Goal: Task Accomplishment & Management: Manage account settings

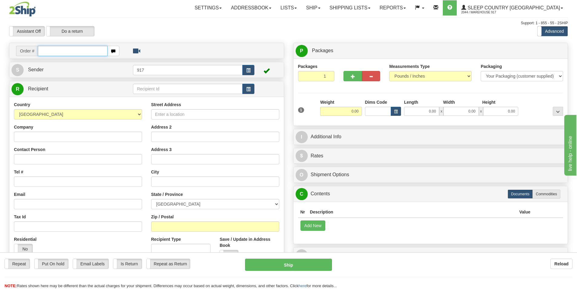
click at [79, 54] on input "text" at bounding box center [73, 51] width 70 height 10
paste input "9000I087801"
type input "9000I087801"
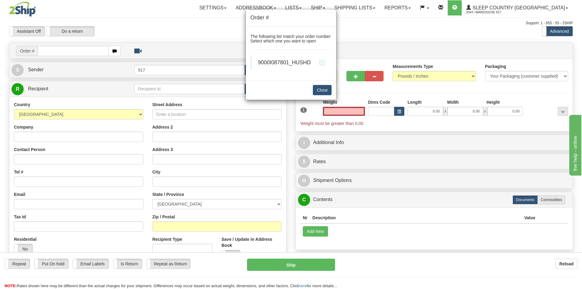
type input "0.00"
click at [316, 58] on blockquote "9000I087801_HUSHD" at bounding box center [290, 63] width 81 height 14
click at [321, 64] on span at bounding box center [322, 62] width 6 height 6
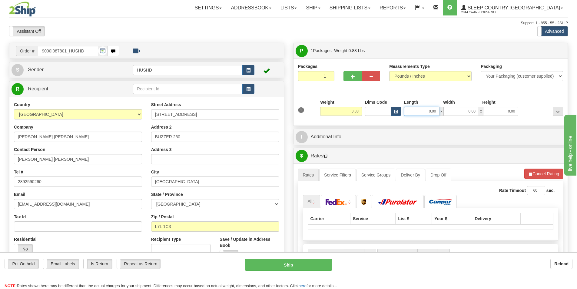
click at [416, 113] on input "0.00" at bounding box center [421, 111] width 35 height 9
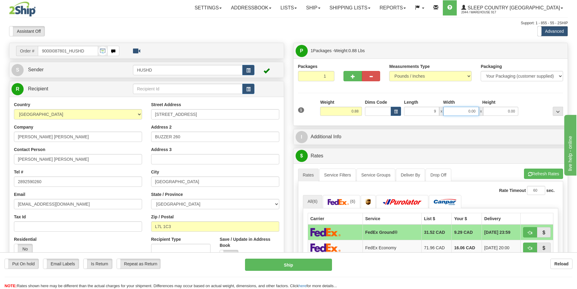
type input "9.00"
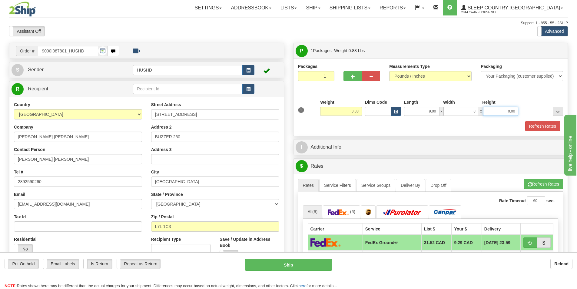
type input "8.00"
type input "2.00"
click at [540, 130] on button "Refresh Rates" at bounding box center [542, 126] width 35 height 10
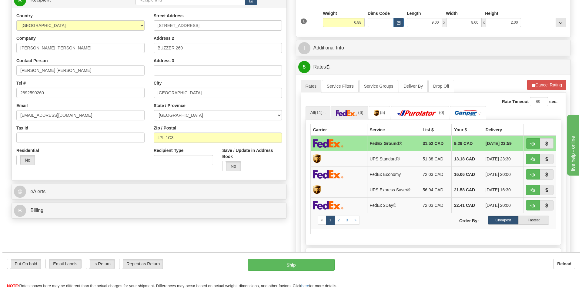
scroll to position [91, 0]
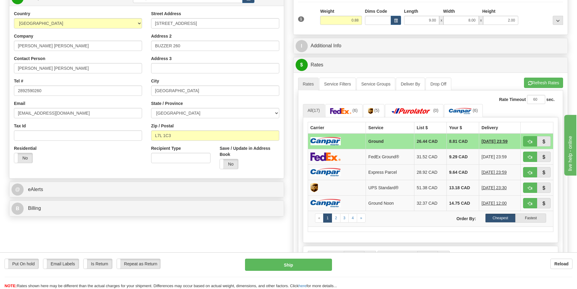
click at [351, 141] on td at bounding box center [337, 141] width 58 height 16
click at [303, 266] on button "Ship" at bounding box center [288, 264] width 87 height 12
type input "1"
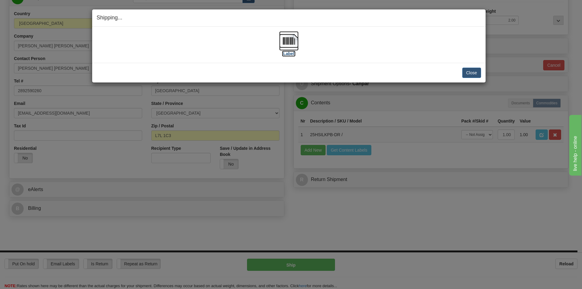
click at [284, 45] on img at bounding box center [288, 40] width 19 height 19
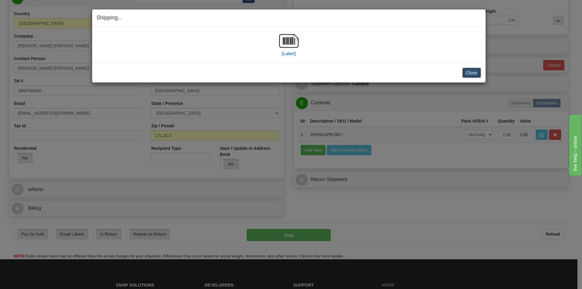
click at [477, 75] on button "Close" at bounding box center [471, 73] width 19 height 10
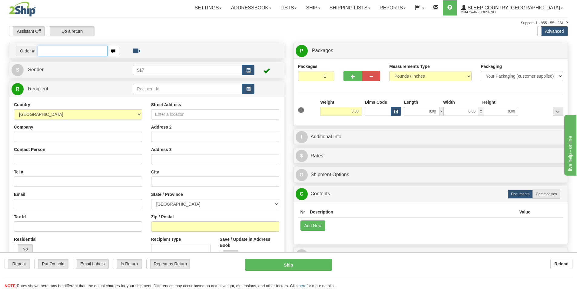
click at [81, 51] on input "text" at bounding box center [73, 51] width 70 height 10
paste input "9000I085994"
type input "9000I085994"
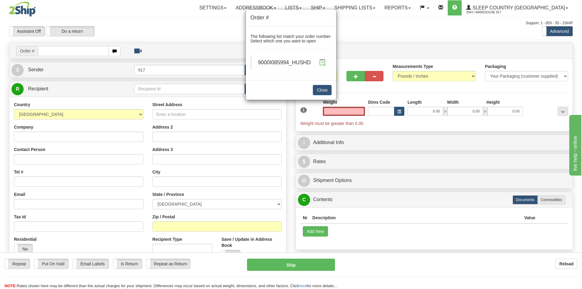
type input "0.00"
click at [320, 64] on span at bounding box center [322, 62] width 6 height 6
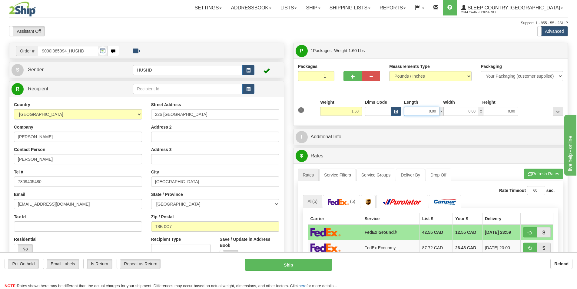
click at [421, 113] on input "0.00" at bounding box center [421, 111] width 35 height 9
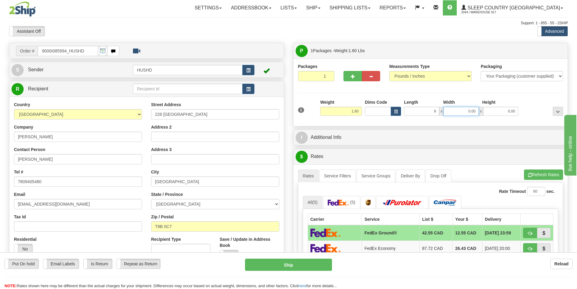
type input "9.00"
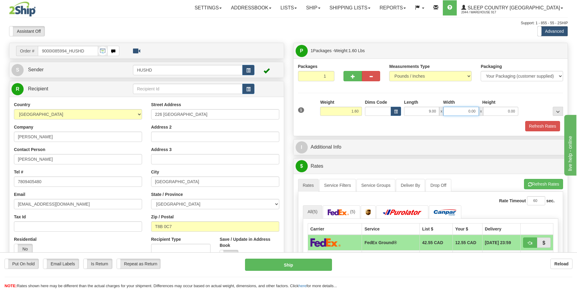
type input "2"
type input "8.00"
type input "2.00"
click at [540, 122] on button "Refresh Rates" at bounding box center [542, 126] width 35 height 10
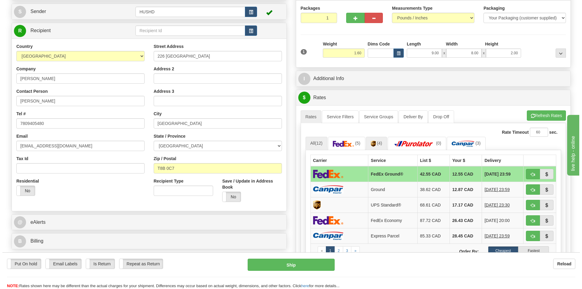
scroll to position [61, 0]
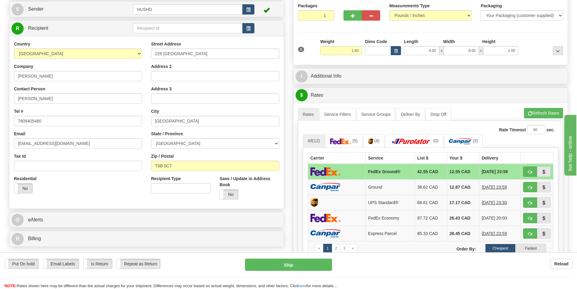
click at [347, 171] on td at bounding box center [337, 172] width 58 height 16
click at [267, 268] on button "Ship" at bounding box center [288, 264] width 87 height 12
type input "92"
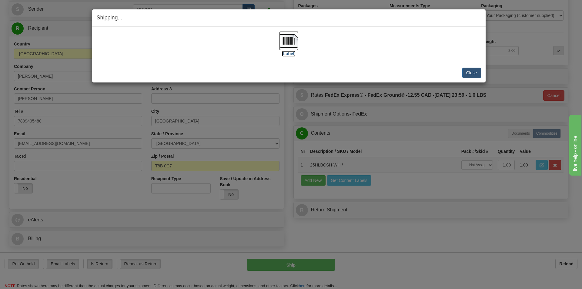
click at [288, 41] on img at bounding box center [288, 40] width 19 height 19
click at [470, 74] on button "Close" at bounding box center [471, 73] width 19 height 10
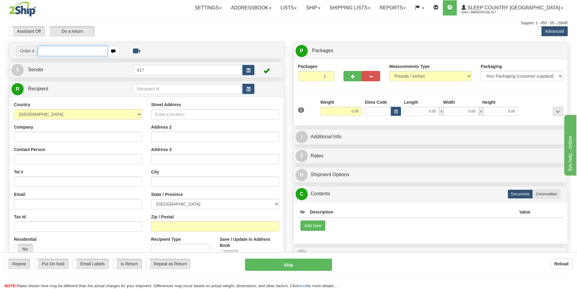
click at [59, 53] on input "text" at bounding box center [73, 51] width 70 height 10
paste input "9000I095281"
type input "9000I095281"
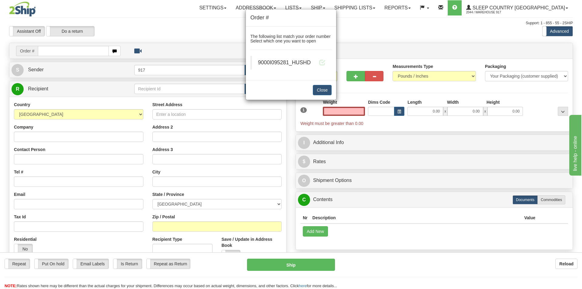
type input "0.00"
click at [316, 66] on div "9000I095281_HUSHD" at bounding box center [292, 63] width 68 height 8
click at [322, 64] on span at bounding box center [322, 62] width 6 height 6
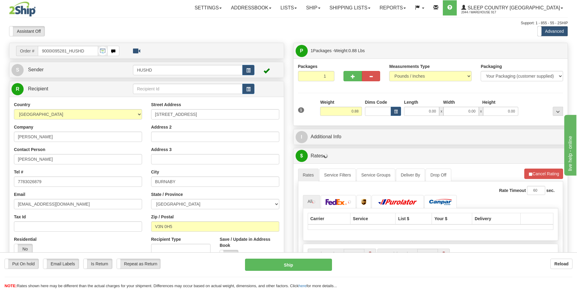
click at [420, 112] on div "Toggle navigation Settings Shipping Preferences Fields Preferences New" at bounding box center [288, 214] width 577 height 428
click at [428, 112] on input "0.00" at bounding box center [421, 111] width 35 height 9
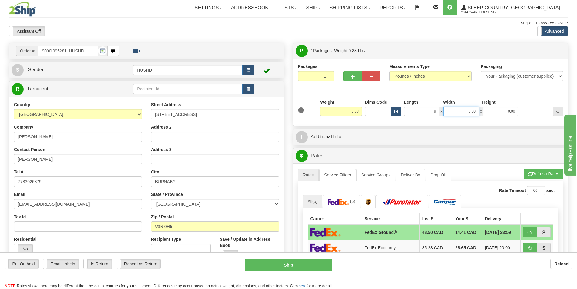
type input "9.00"
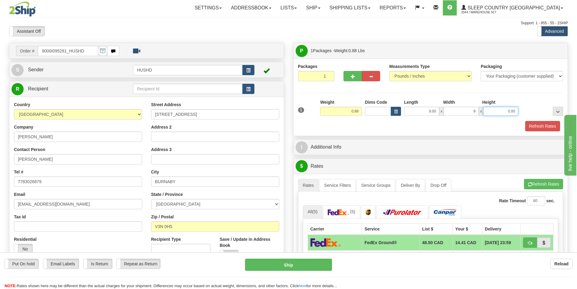
type input "9.00"
type input "2.00"
click at [545, 133] on div "Packages 1 1 Measurements Type" at bounding box center [431, 96] width 275 height 77
click at [539, 123] on button "Refresh Rates" at bounding box center [542, 126] width 35 height 10
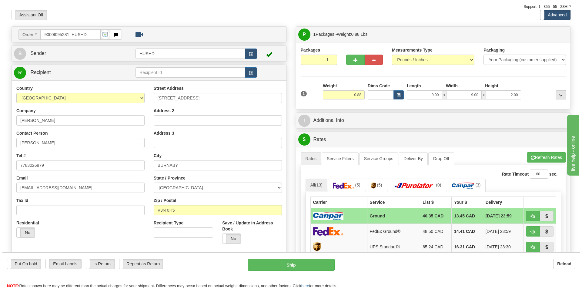
scroll to position [30, 0]
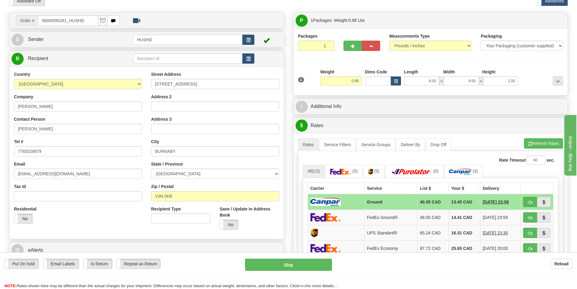
click at [382, 201] on td "Ground" at bounding box center [391, 202] width 53 height 16
click at [287, 264] on button "Ship" at bounding box center [288, 264] width 87 height 12
type input "1"
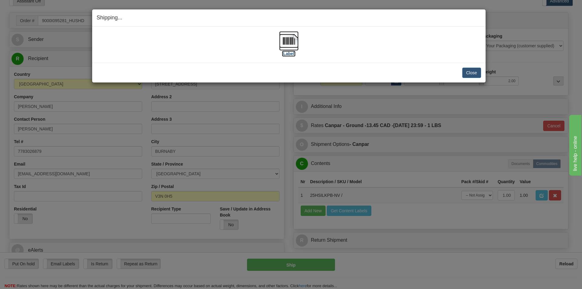
click at [279, 41] on img at bounding box center [288, 40] width 19 height 19
click at [475, 73] on button "Close" at bounding box center [471, 73] width 19 height 10
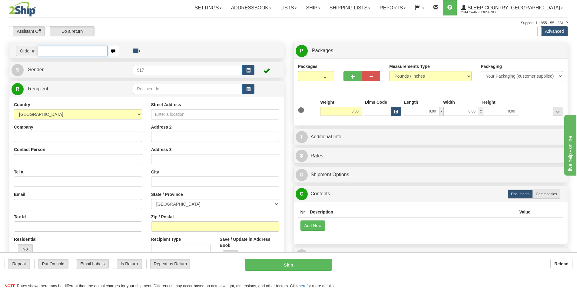
click at [81, 48] on input "text" at bounding box center [73, 51] width 70 height 10
paste input "9007I085858"
type input "9007I085858"
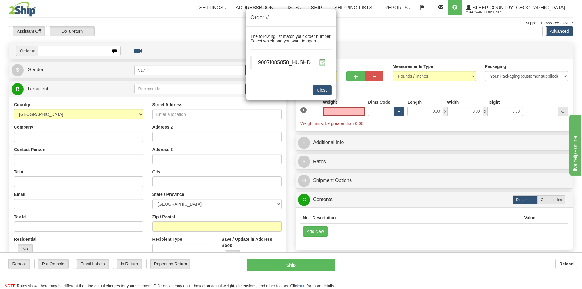
type input "0.00"
click at [322, 61] on span at bounding box center [322, 62] width 6 height 6
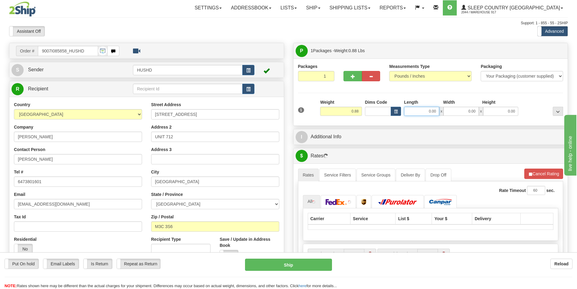
click at [424, 112] on input "0.00" at bounding box center [421, 111] width 35 height 9
type input "9.00"
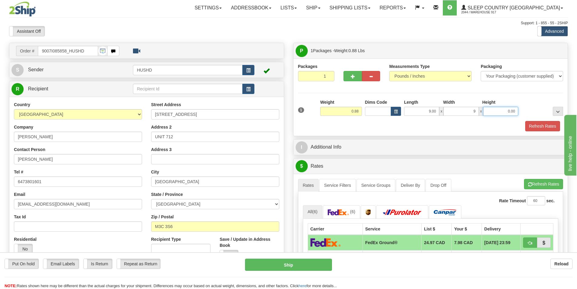
type input "9.00"
type input "2.00"
click at [539, 130] on button "Refresh Rates" at bounding box center [542, 126] width 35 height 10
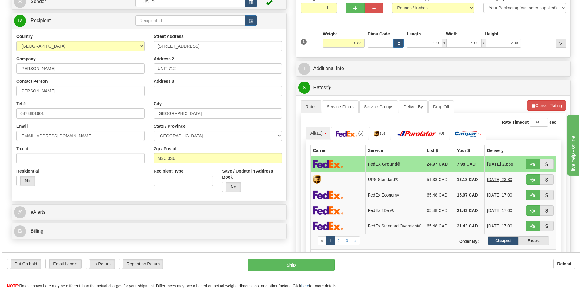
scroll to position [91, 0]
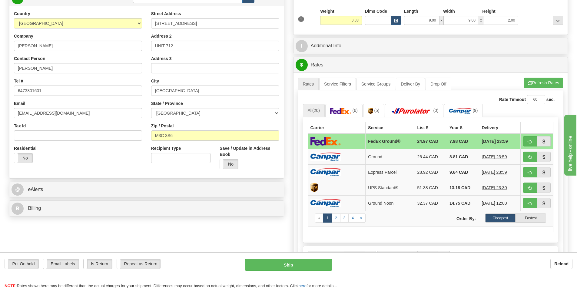
click at [366, 138] on td "FedEx Ground®" at bounding box center [390, 141] width 49 height 16
click at [287, 260] on button "Ship" at bounding box center [288, 264] width 87 height 12
type input "92"
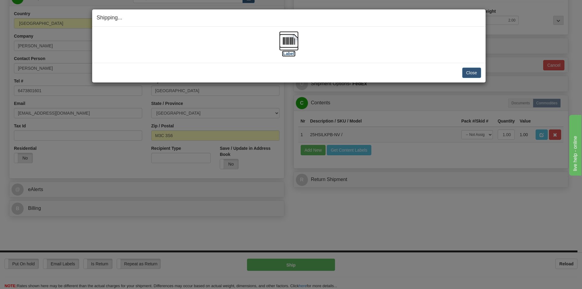
click at [294, 46] on img at bounding box center [288, 40] width 19 height 19
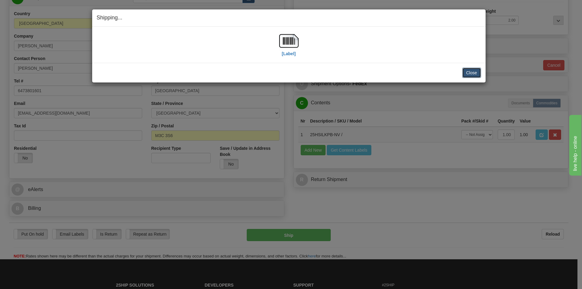
click at [468, 72] on button "Close" at bounding box center [471, 73] width 19 height 10
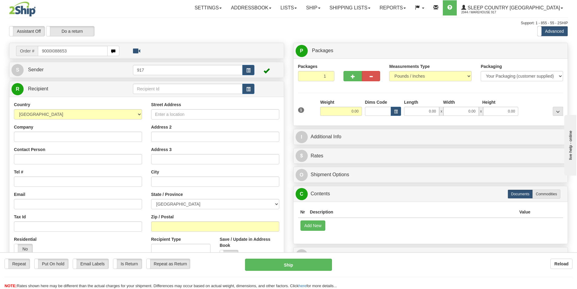
type input "9000I088653"
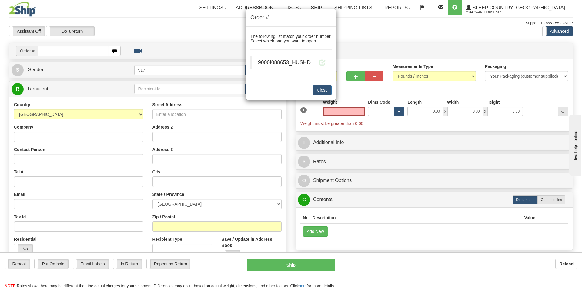
type input "0.00"
click at [327, 58] on blockquote "9000I088653_HUSHD" at bounding box center [290, 63] width 81 height 14
click at [321, 62] on span at bounding box center [322, 62] width 6 height 6
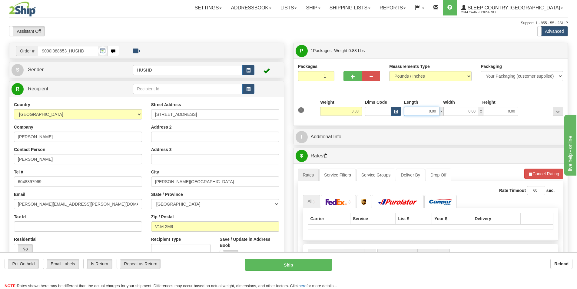
click at [410, 113] on input "0.00" at bounding box center [421, 111] width 35 height 9
type input "9.00"
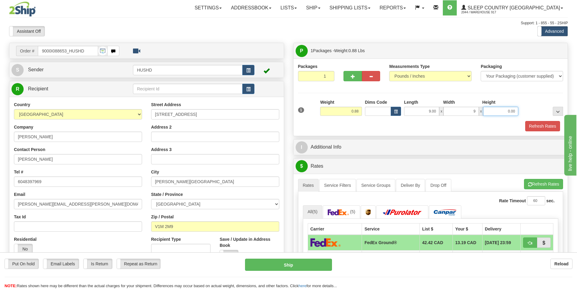
type input "9.00"
type input "2.00"
click at [523, 123] on div "Refresh Rates" at bounding box center [431, 126] width 268 height 10
click at [533, 126] on button "Refresh Rates" at bounding box center [542, 126] width 35 height 10
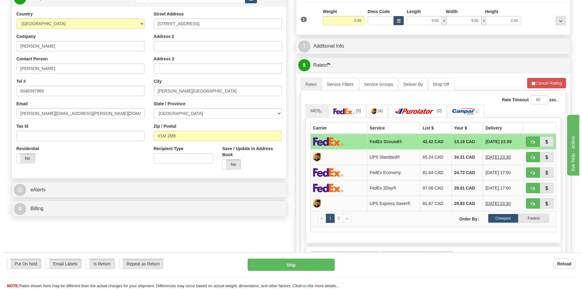
scroll to position [91, 0]
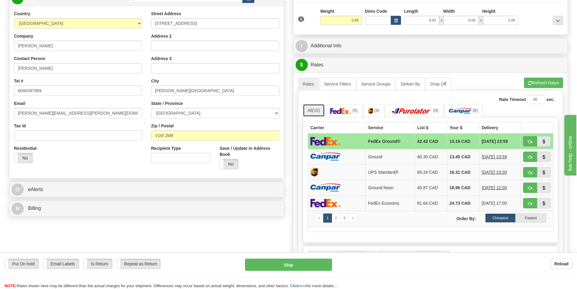
click at [317, 110] on span "(15)" at bounding box center [316, 110] width 8 height 5
click at [362, 140] on td at bounding box center [337, 141] width 58 height 16
click at [275, 266] on button "Ship" at bounding box center [288, 264] width 87 height 12
type input "92"
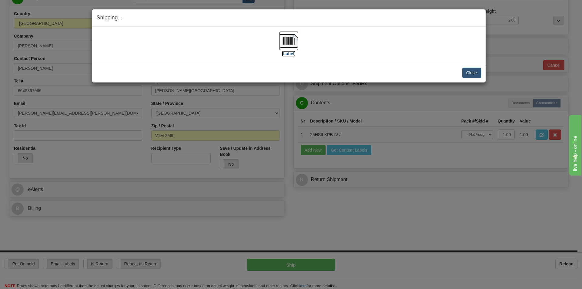
click at [286, 46] on img at bounding box center [288, 40] width 19 height 19
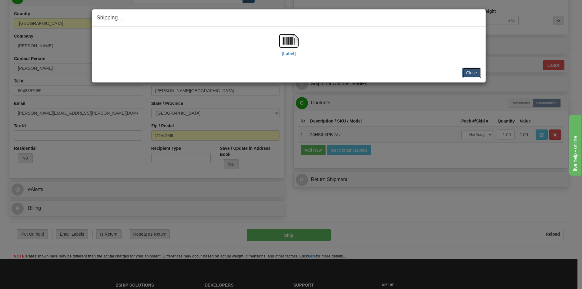
click at [472, 74] on button "Close" at bounding box center [471, 73] width 19 height 10
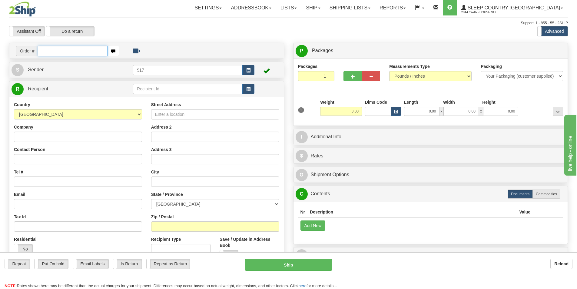
click at [77, 51] on input "text" at bounding box center [73, 51] width 70 height 10
paste input "9000I095263"
type input "9000I095263"
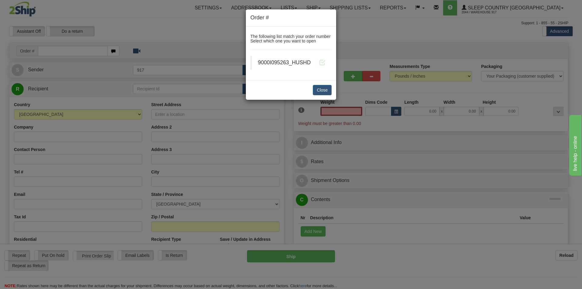
click at [425, 112] on div "Order # The following list match your order number Select which one you want to…" at bounding box center [291, 144] width 582 height 289
type input "0.00"
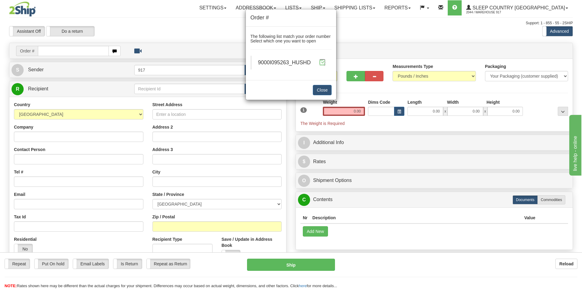
click at [319, 60] on span at bounding box center [322, 62] width 6 height 6
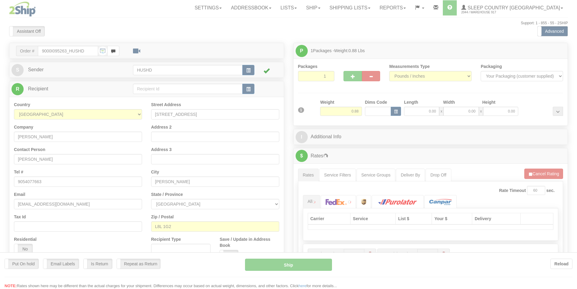
click at [426, 112] on div at bounding box center [288, 144] width 577 height 289
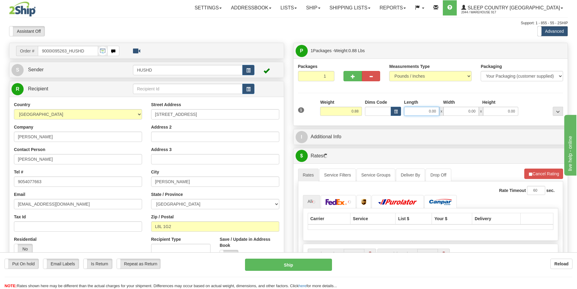
click at [430, 112] on input "0.00" at bounding box center [421, 111] width 35 height 9
type input "9.00"
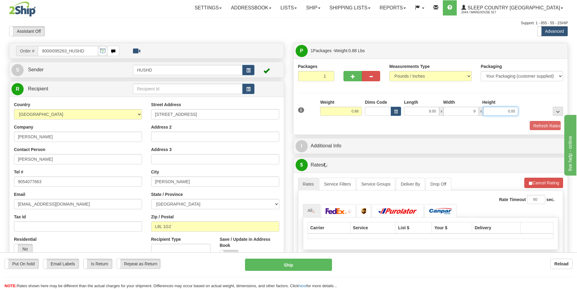
type input "9.00"
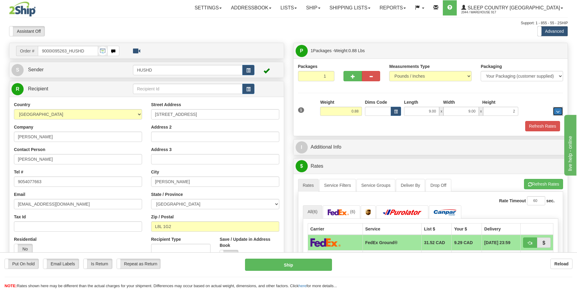
type input "2.00"
click at [556, 133] on div "Packages 1 1 Measurements Type" at bounding box center [431, 96] width 275 height 77
click at [543, 124] on button "Refresh Rates" at bounding box center [542, 126] width 35 height 10
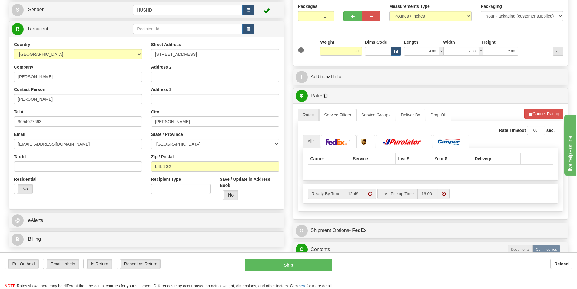
scroll to position [61, 0]
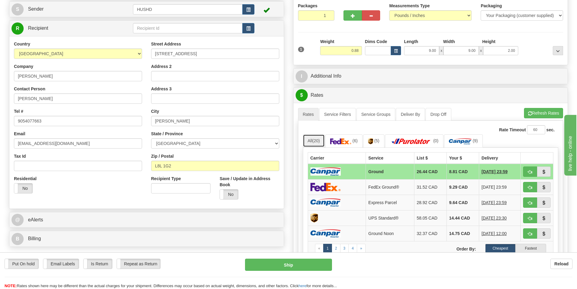
click at [315, 141] on span "(20)" at bounding box center [316, 140] width 8 height 5
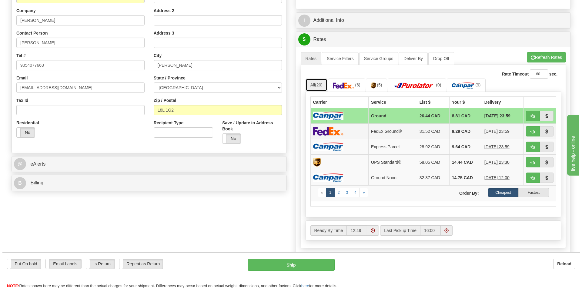
scroll to position [121, 0]
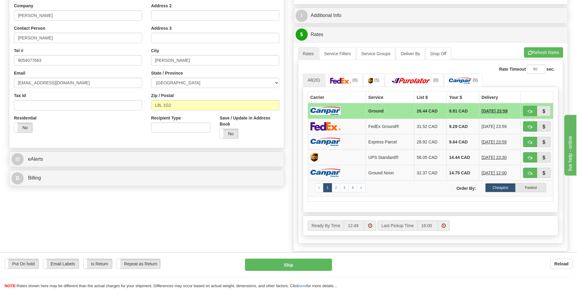
click at [373, 110] on td "Ground" at bounding box center [390, 111] width 48 height 16
click at [289, 264] on button "Ship" at bounding box center [288, 264] width 87 height 12
type input "1"
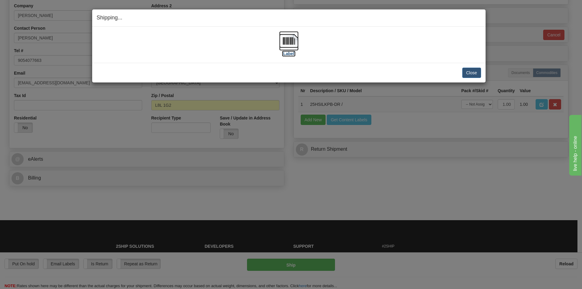
click at [289, 49] on img at bounding box center [288, 40] width 19 height 19
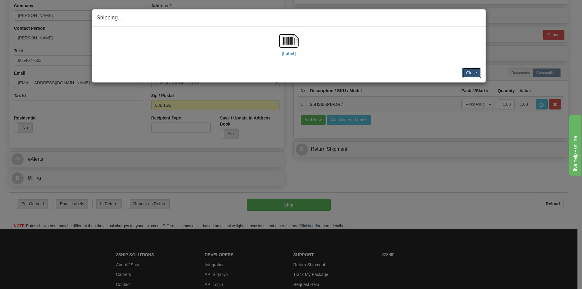
click at [472, 74] on button "Close" at bounding box center [471, 73] width 19 height 10
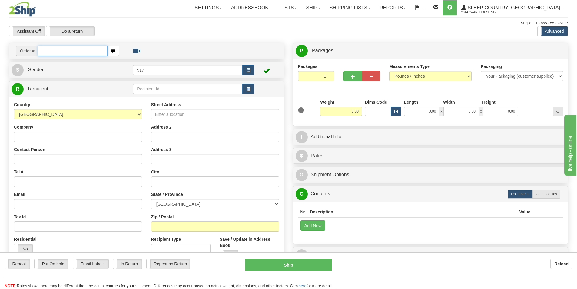
click at [90, 55] on input "text" at bounding box center [73, 51] width 70 height 10
paste input "9002I088472"
type input "9002I088472"
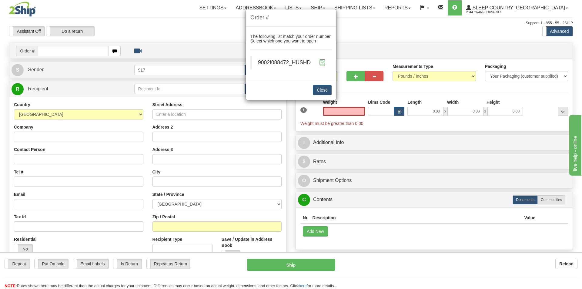
type input "0.00"
click at [321, 64] on span at bounding box center [322, 62] width 6 height 6
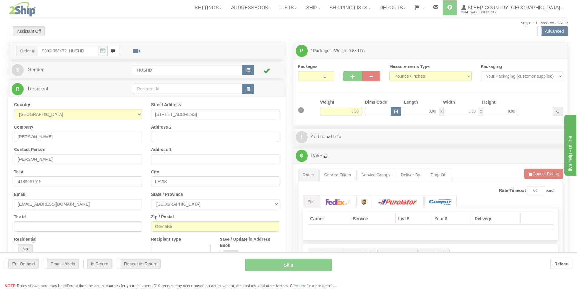
click at [419, 110] on div at bounding box center [288, 144] width 577 height 289
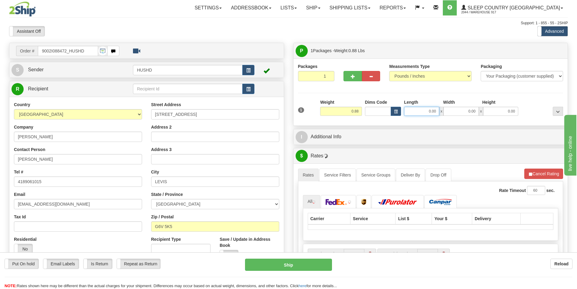
click at [426, 111] on input "0.00" at bounding box center [421, 111] width 35 height 9
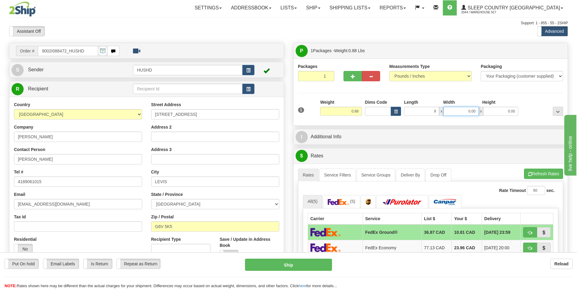
type input "9.00"
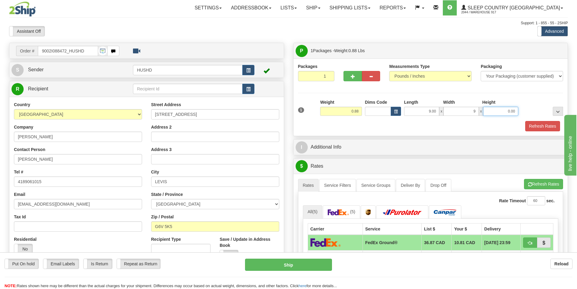
type input "9.00"
type input "2.00"
click at [536, 127] on button "Refresh Rates" at bounding box center [542, 126] width 35 height 10
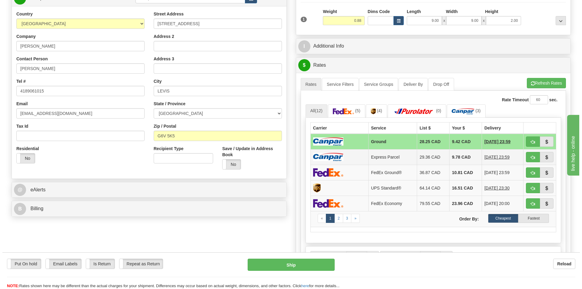
scroll to position [91, 0]
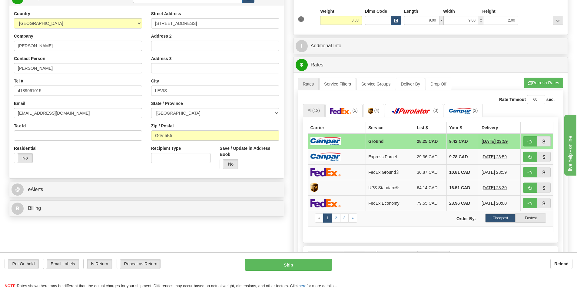
click at [388, 132] on th "Service" at bounding box center [390, 128] width 48 height 12
click at [387, 138] on td "Ground" at bounding box center [390, 141] width 48 height 16
click at [315, 258] on div "Put On hold Put On hold Email Labels Email Labels Edit Is Return Is Return Repe…" at bounding box center [288, 270] width 577 height 37
click at [270, 258] on div "Put On hold Put On hold Email Labels Email Labels Edit Is Return Is Return Repe…" at bounding box center [288, 270] width 577 height 37
click at [260, 267] on button "Ship" at bounding box center [288, 264] width 87 height 12
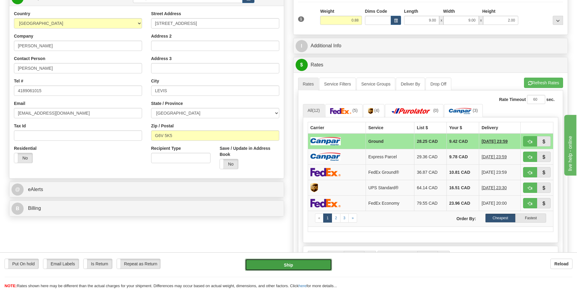
type input "1"
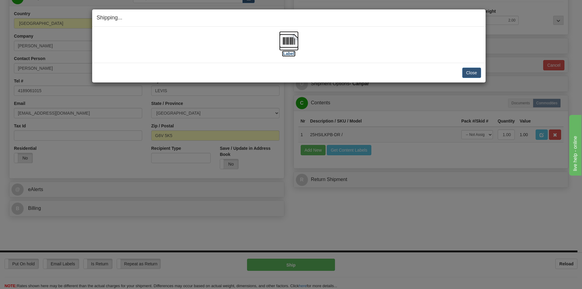
click at [289, 52] on label "[Label]" at bounding box center [289, 54] width 14 height 6
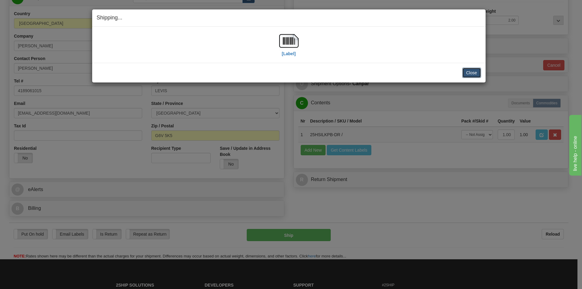
click at [468, 72] on button "Close" at bounding box center [471, 73] width 19 height 10
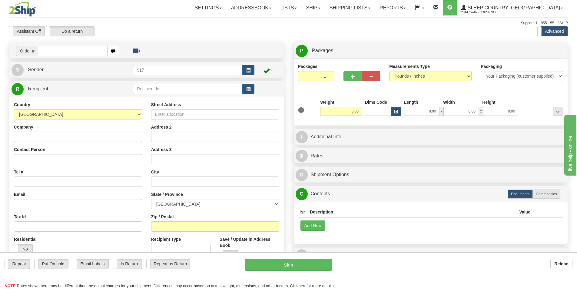
click at [62, 44] on div "Order #" at bounding box center [146, 50] width 275 height 15
click at [72, 57] on td "Order #" at bounding box center [147, 51] width 270 height 12
click at [72, 52] on input "text" at bounding box center [73, 51] width 70 height 10
paste input "9000I090465"
type input "9000I090465"
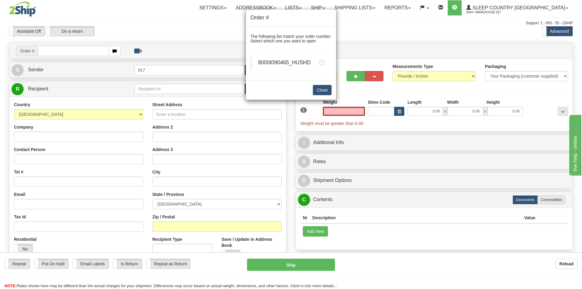
type input "0.00"
click at [318, 61] on div "9000I090465_HUSHD" at bounding box center [292, 63] width 68 height 8
click at [328, 64] on blockquote "9000I090465_HUSHD" at bounding box center [290, 63] width 81 height 14
click at [323, 63] on span at bounding box center [322, 62] width 6 height 6
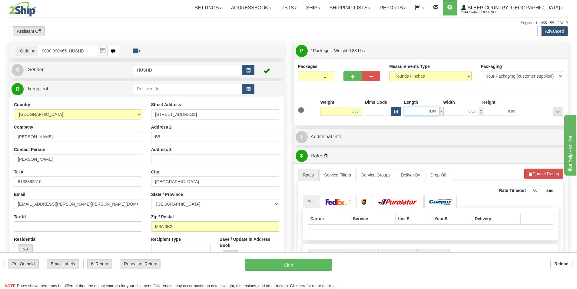
click at [426, 111] on input "0.00" at bounding box center [421, 111] width 35 height 9
type input "9.00"
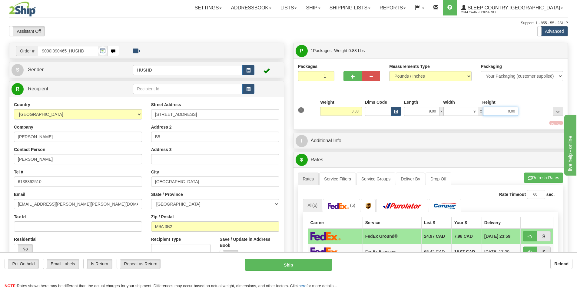
type input "9.00"
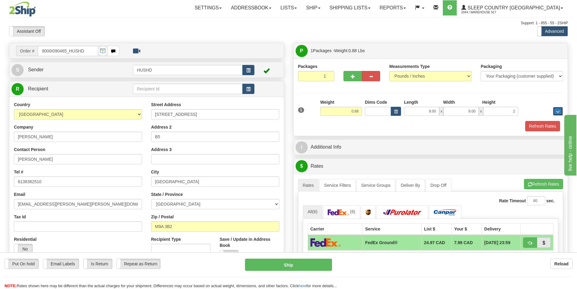
type input "2.00"
click at [537, 126] on button "Refresh Rates" at bounding box center [542, 126] width 35 height 10
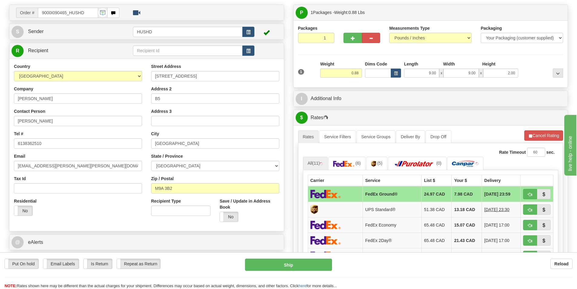
scroll to position [61, 0]
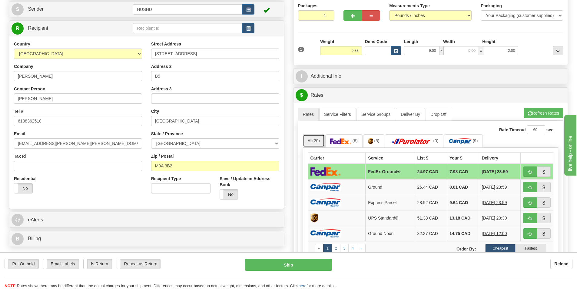
click at [312, 141] on link "All (20)" at bounding box center [314, 140] width 22 height 13
click at [359, 171] on td at bounding box center [337, 172] width 58 height 16
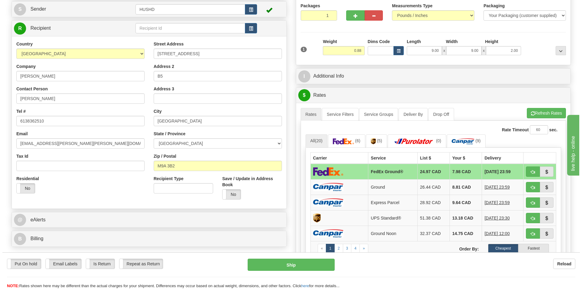
scroll to position [121, 0]
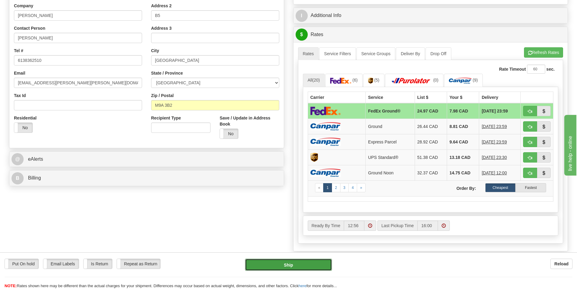
click at [283, 263] on button "Ship" at bounding box center [288, 264] width 87 height 12
type input "92"
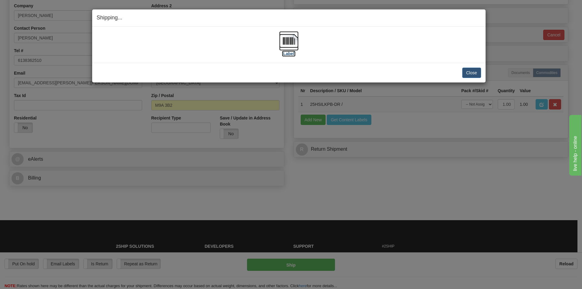
click at [293, 50] on img at bounding box center [288, 40] width 19 height 19
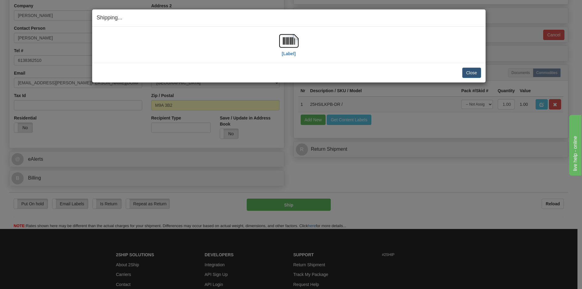
click at [434, 15] on h4 "Shipping... Your SHIPMENT will EXPIRE in" at bounding box center [289, 18] width 384 height 8
click at [473, 70] on button "Close" at bounding box center [471, 73] width 19 height 10
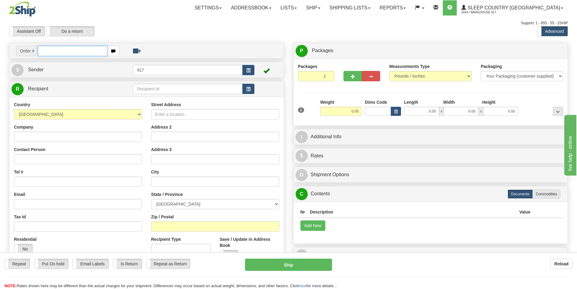
click at [67, 49] on input "text" at bounding box center [73, 51] width 70 height 10
paste input "9000I094896"
type input "9000I094896"
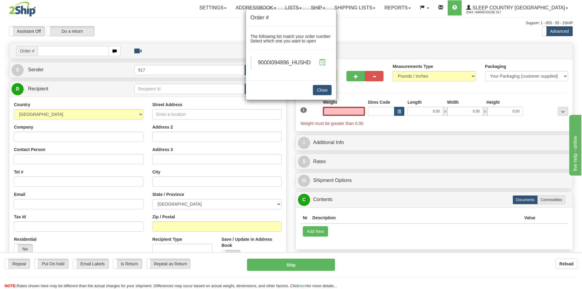
type input "0.00"
click at [324, 60] on span at bounding box center [322, 62] width 6 height 6
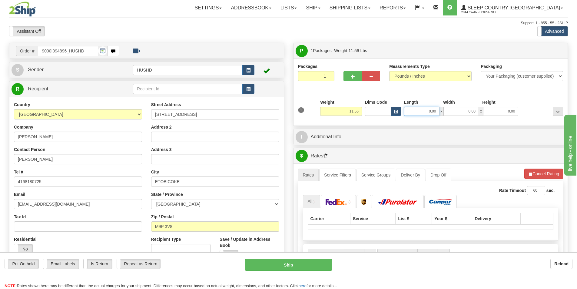
click at [433, 109] on input "0.00" at bounding box center [421, 111] width 35 height 9
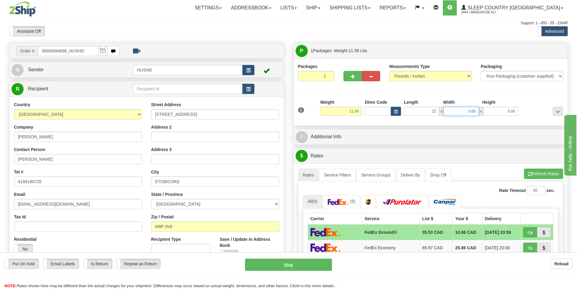
type input "22.00"
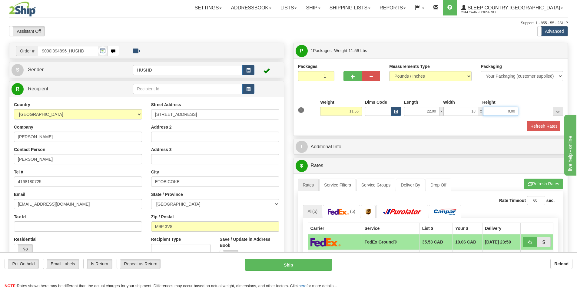
type input "18.00"
type input "13.00"
click at [541, 127] on button "Refresh Rates" at bounding box center [542, 126] width 35 height 10
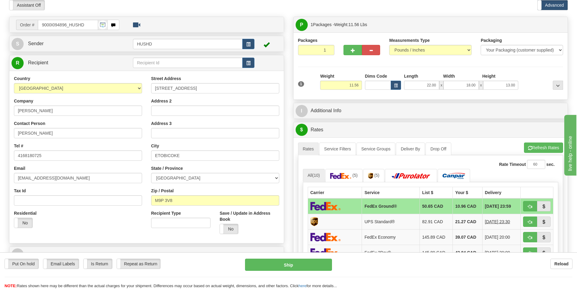
scroll to position [61, 0]
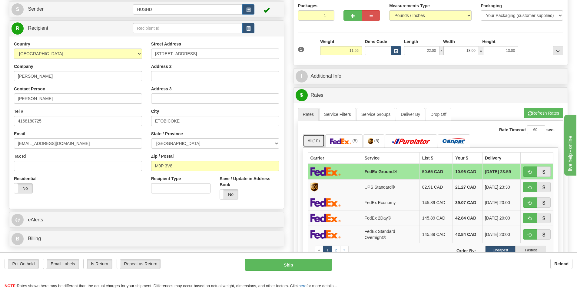
click at [316, 143] on span "(10)" at bounding box center [316, 140] width 8 height 5
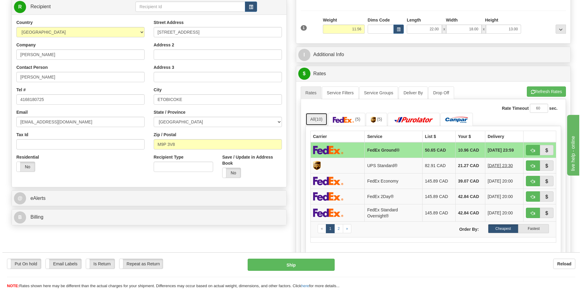
scroll to position [121, 0]
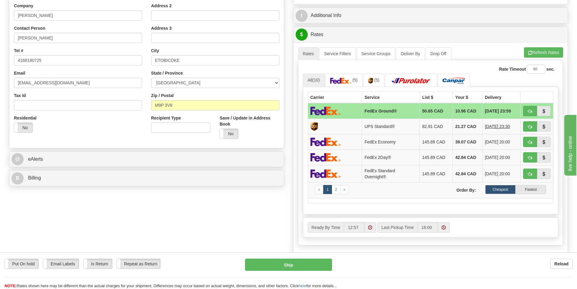
click at [341, 112] on td at bounding box center [335, 111] width 54 height 16
click at [278, 264] on button "Ship" at bounding box center [288, 264] width 87 height 12
type input "92"
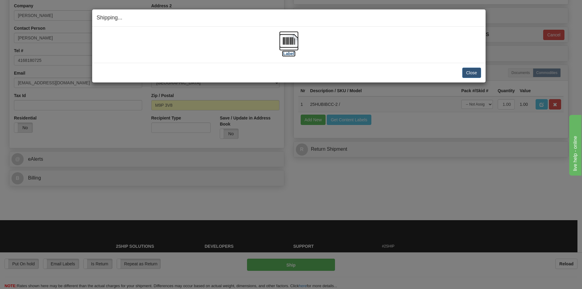
click at [287, 46] on img at bounding box center [288, 40] width 19 height 19
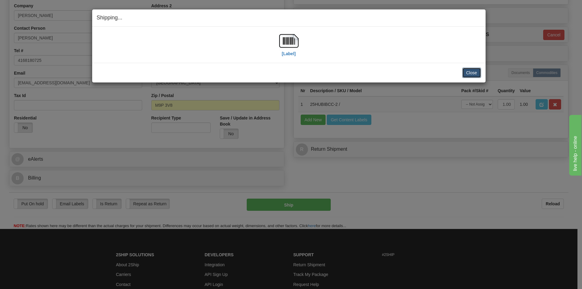
click at [465, 73] on button "Close" at bounding box center [471, 73] width 19 height 10
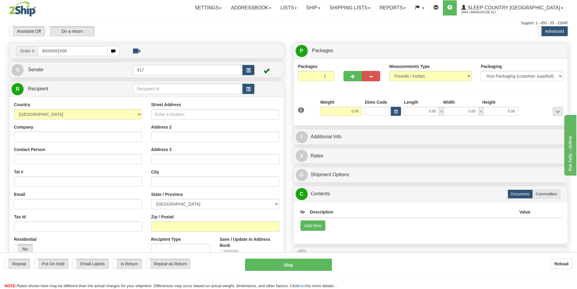
type input "9000I091658"
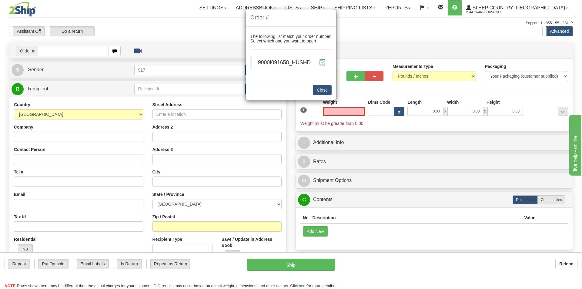
type input "0.00"
click at [322, 64] on span at bounding box center [322, 62] width 6 height 6
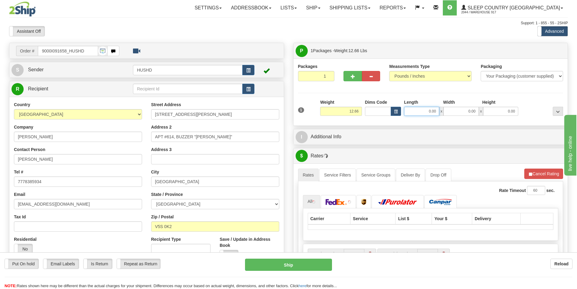
click at [425, 113] on input "0.00" at bounding box center [421, 111] width 35 height 9
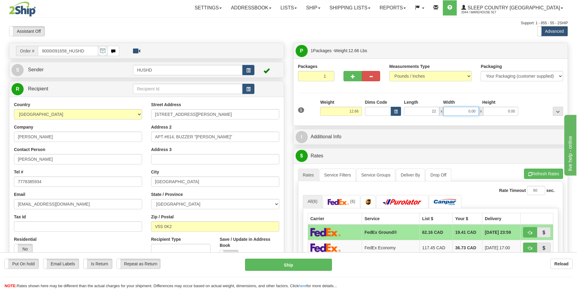
type input "22.00"
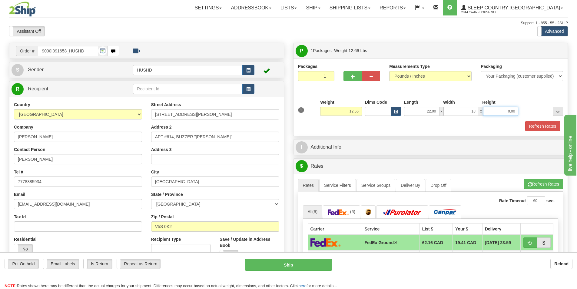
type input "18.00"
type input "13.00"
click at [544, 125] on button "Refresh Rates" at bounding box center [542, 126] width 35 height 10
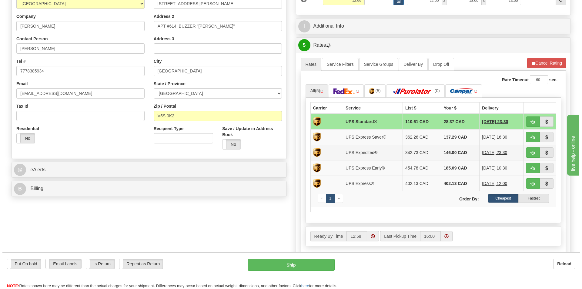
scroll to position [121, 0]
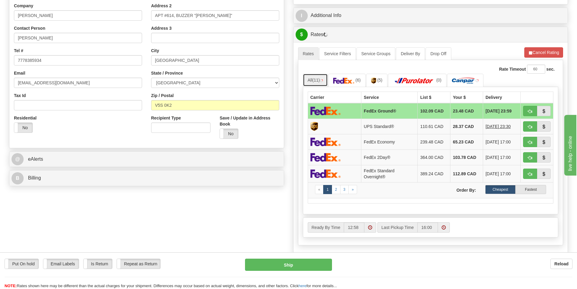
click at [318, 78] on link "All (11)" at bounding box center [315, 80] width 25 height 13
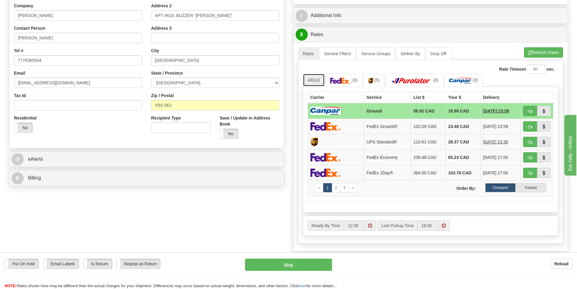
click at [316, 80] on span "(14)" at bounding box center [316, 80] width 8 height 5
click at [365, 114] on td "Ground" at bounding box center [387, 111] width 47 height 16
click at [298, 264] on button "Ship" at bounding box center [288, 264] width 87 height 12
type input "1"
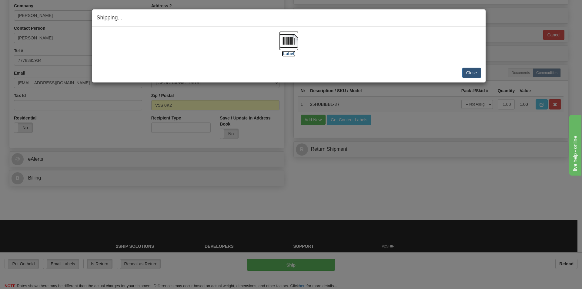
click at [283, 52] on label "[Label]" at bounding box center [289, 54] width 14 height 6
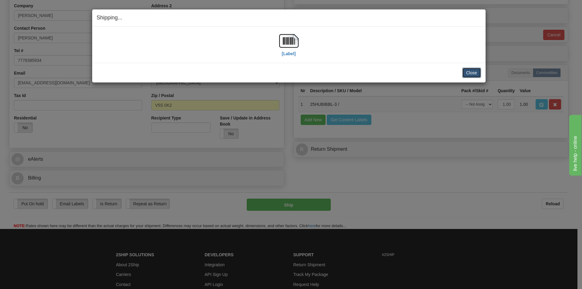
click at [469, 72] on button "Close" at bounding box center [471, 73] width 19 height 10
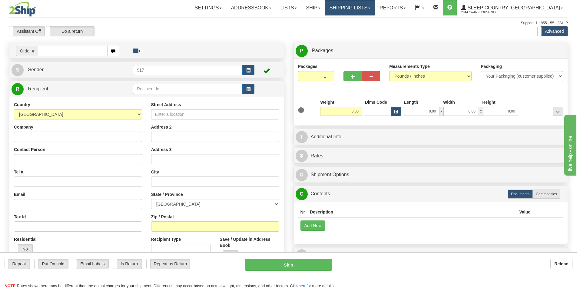
click at [375, 12] on link "Shipping lists" at bounding box center [350, 7] width 50 height 15
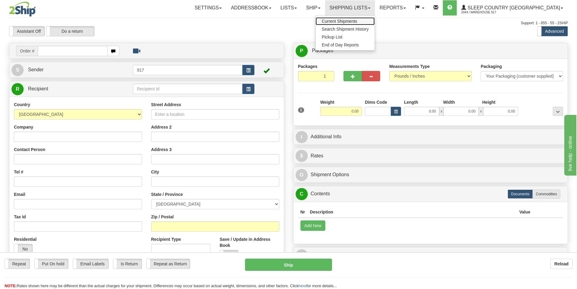
click at [357, 20] on span "Current Shipments" at bounding box center [339, 21] width 35 height 5
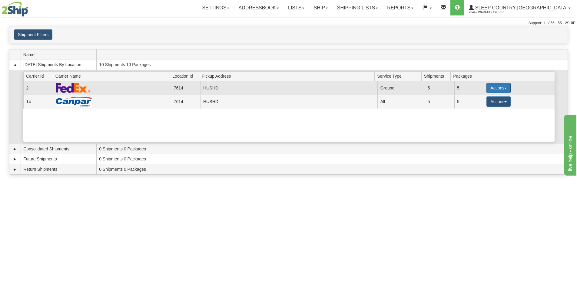
click at [493, 88] on button "Actions" at bounding box center [499, 88] width 24 height 10
click at [478, 106] on span "Close" at bounding box center [475, 107] width 14 height 4
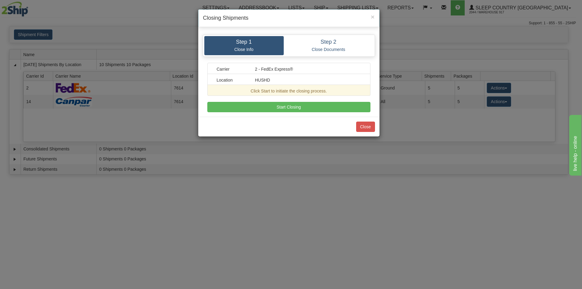
click at [333, 98] on div "Carrier 2 - FedEx Express® Location HUSHD Click Start to initiate the closing p…" at bounding box center [288, 87] width 163 height 49
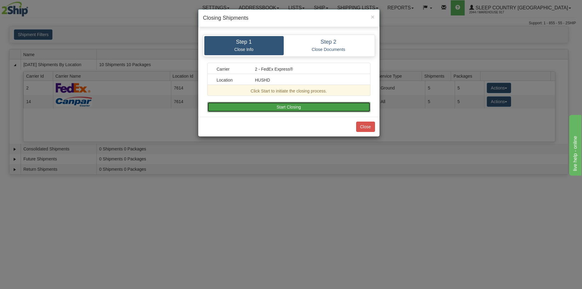
click at [325, 108] on button "Start Closing" at bounding box center [288, 107] width 163 height 10
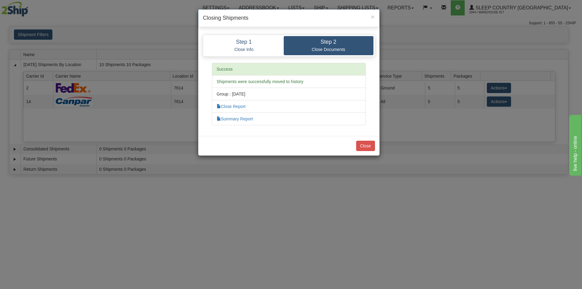
click at [366, 151] on div "Close" at bounding box center [288, 146] width 181 height 20
click at [366, 147] on button "Close" at bounding box center [365, 146] width 19 height 10
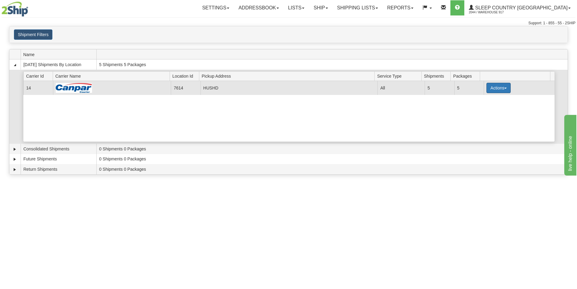
click at [488, 86] on button "Actions" at bounding box center [499, 88] width 24 height 10
click at [479, 107] on span "Close" at bounding box center [475, 107] width 14 height 4
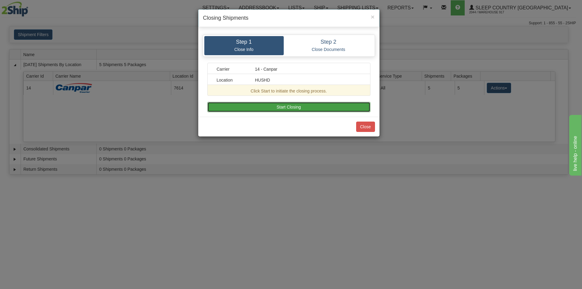
click at [334, 104] on button "Start Closing" at bounding box center [288, 107] width 163 height 10
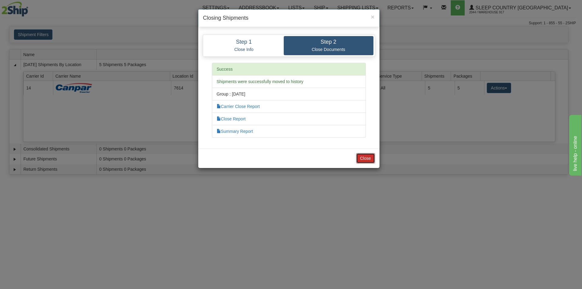
click at [360, 157] on button "Close" at bounding box center [365, 158] width 19 height 10
